Goal: Obtain resource: Download file/media

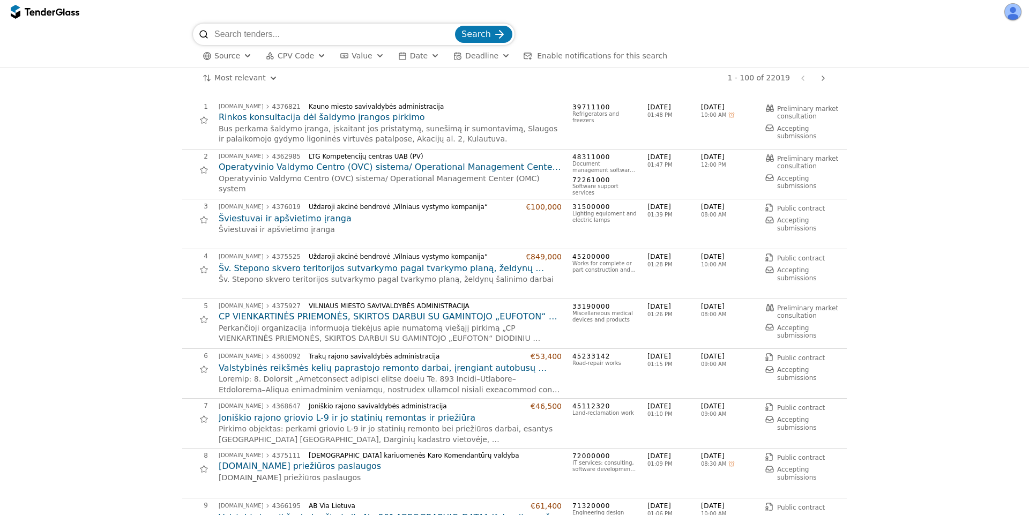
click at [320, 269] on h2 "Šv. Stepono skvero teritorijos sutvarkymo pagal tvarkymo planą, želdynų šalinim…" at bounding box center [390, 269] width 343 height 12
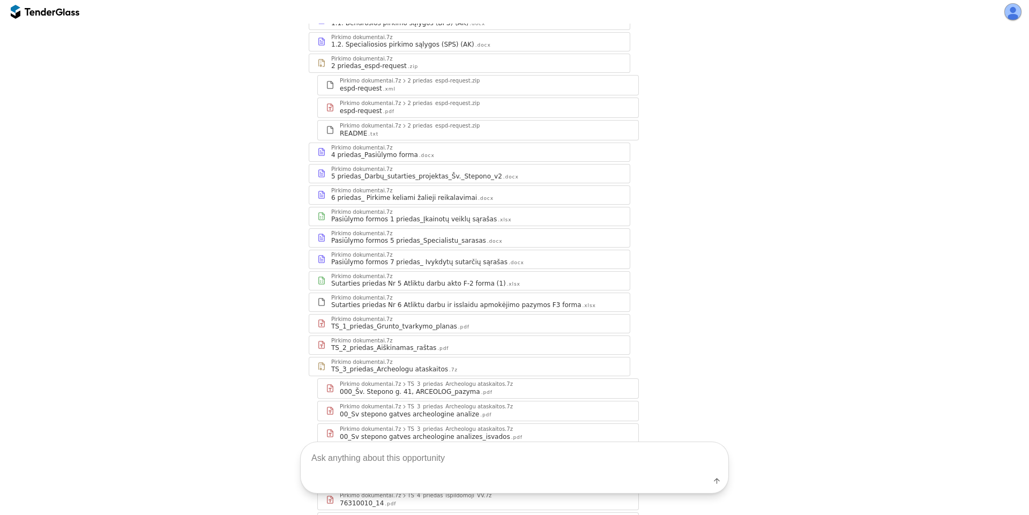
click at [430, 268] on div "Pirkimo dokumentai.7z Pasiūlymo formos 7 priedas_ Ivykdytų sutarčių sąrašas .do…" at bounding box center [469, 259] width 320 height 18
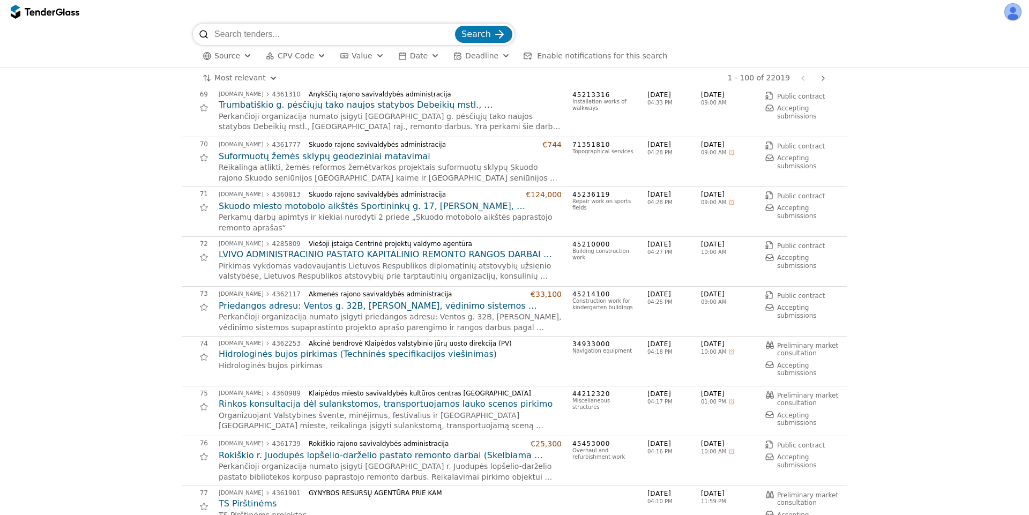
scroll to position [3375, 0]
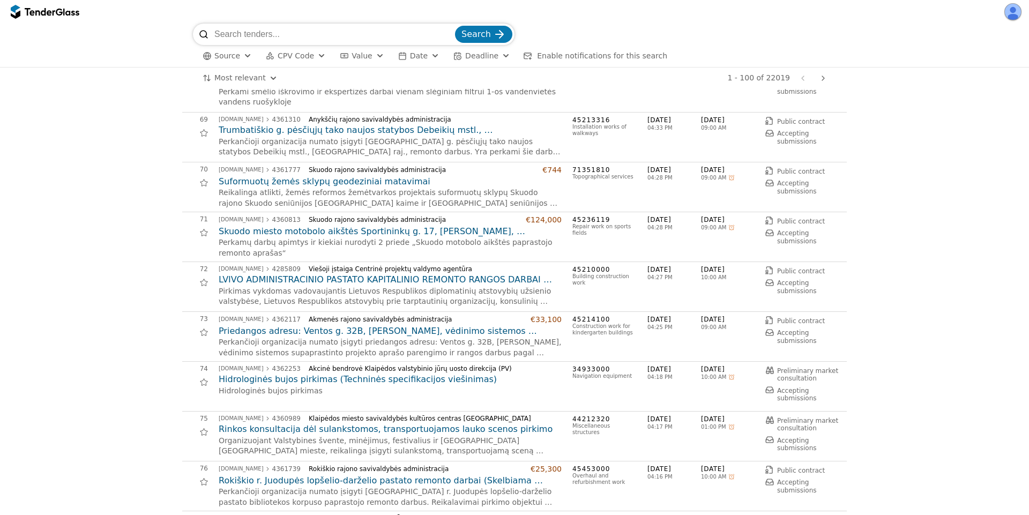
click at [353, 184] on h2 "Suformuotų žemės sklypų geodeziniai matavimai" at bounding box center [390, 182] width 343 height 12
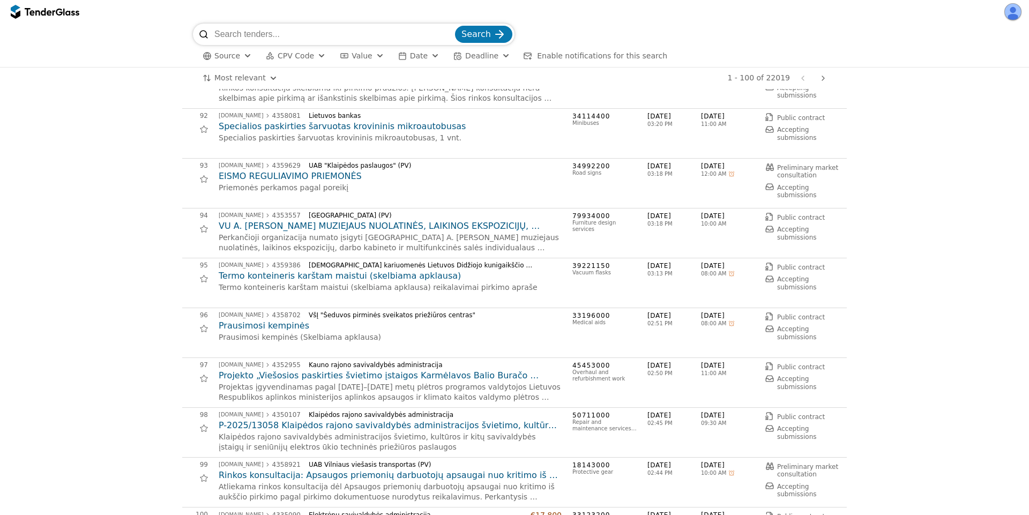
scroll to position [4615, 0]
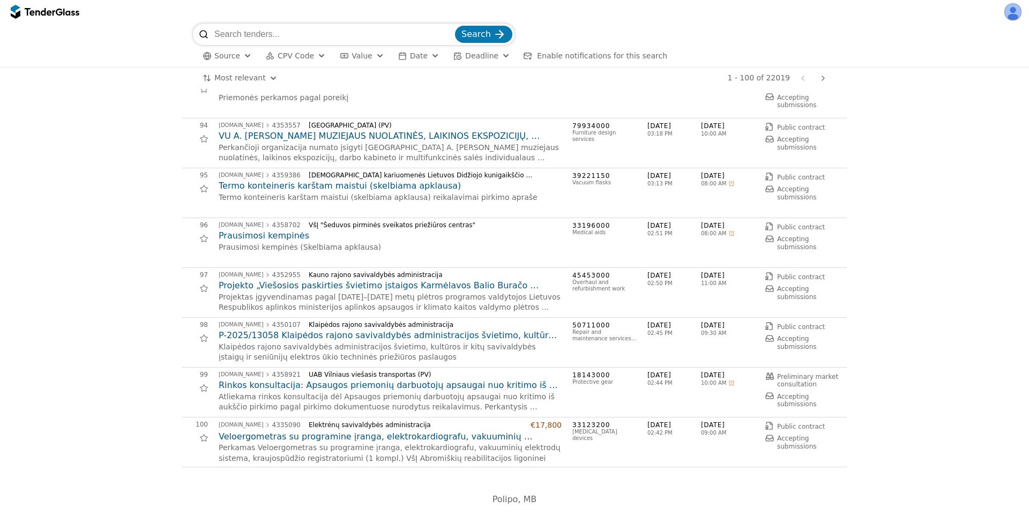
click at [333, 385] on h2 "Rinkos konsultacija: Apsaugos priemonių darbuotojų apsaugai nuo kritimo iš aukš…" at bounding box center [390, 385] width 343 height 12
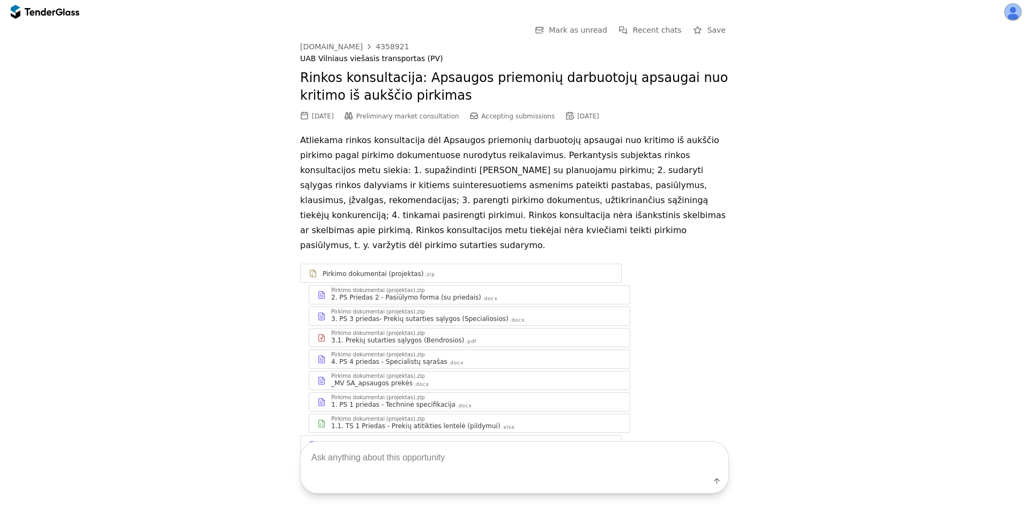
click at [449, 357] on div "4. PS 4 priedas - Specialistų sąrašas .docx" at bounding box center [476, 361] width 290 height 9
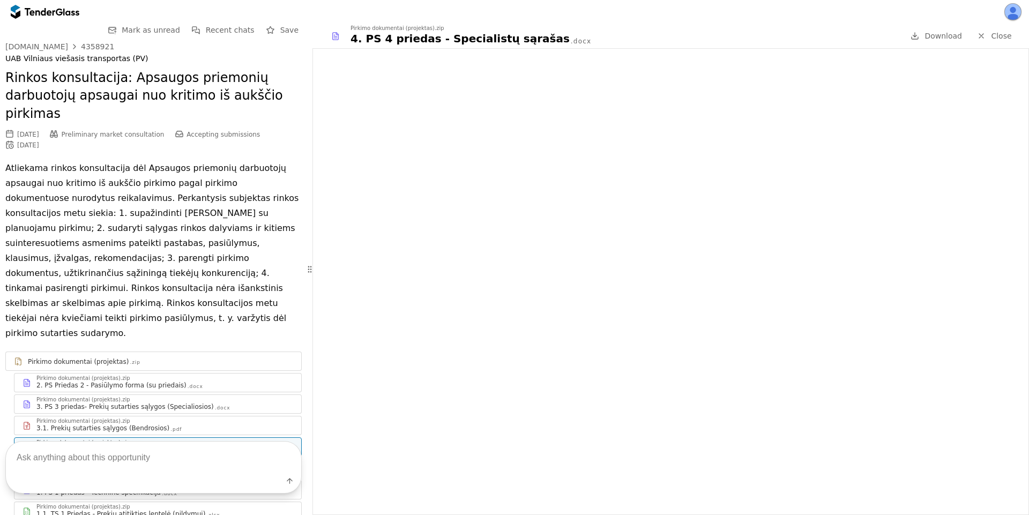
scroll to position [109, 0]
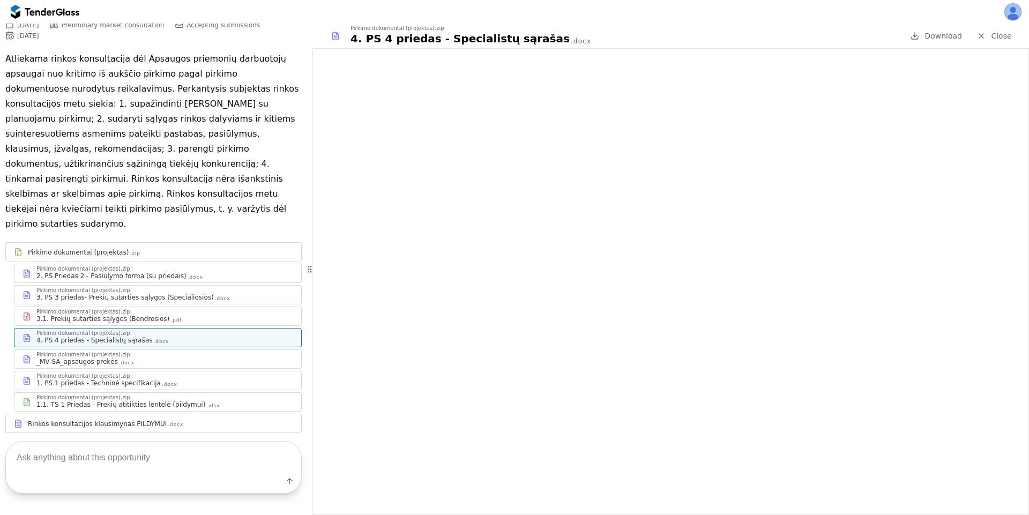
click at [160, 392] on link "Pirkimo dokumentai (projektas).zip 1.1. TS 1 Priedas - Prekių atitikties lentel…" at bounding box center [158, 401] width 288 height 19
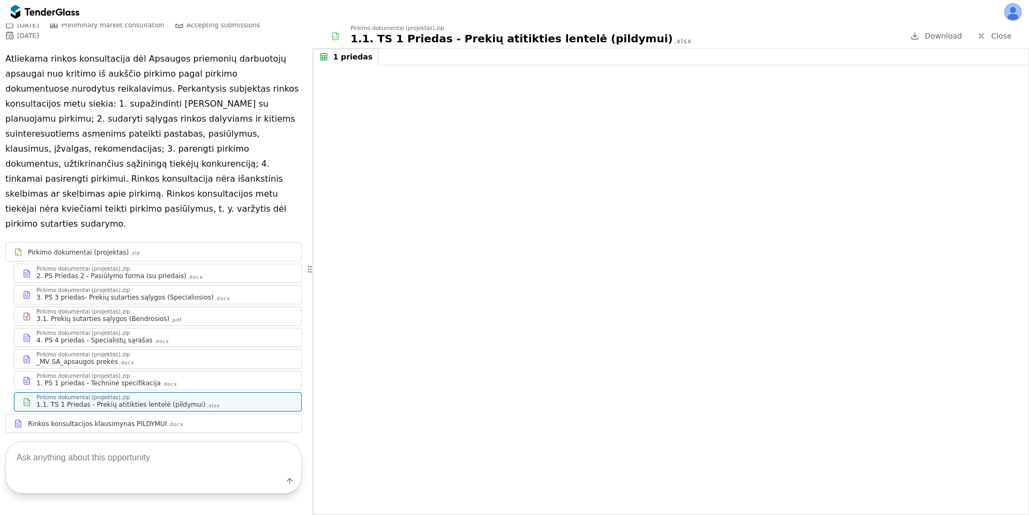
click at [162, 379] on div "1. PS 1 priedas - Techninė specifikacija .docx" at bounding box center [164, 383] width 257 height 9
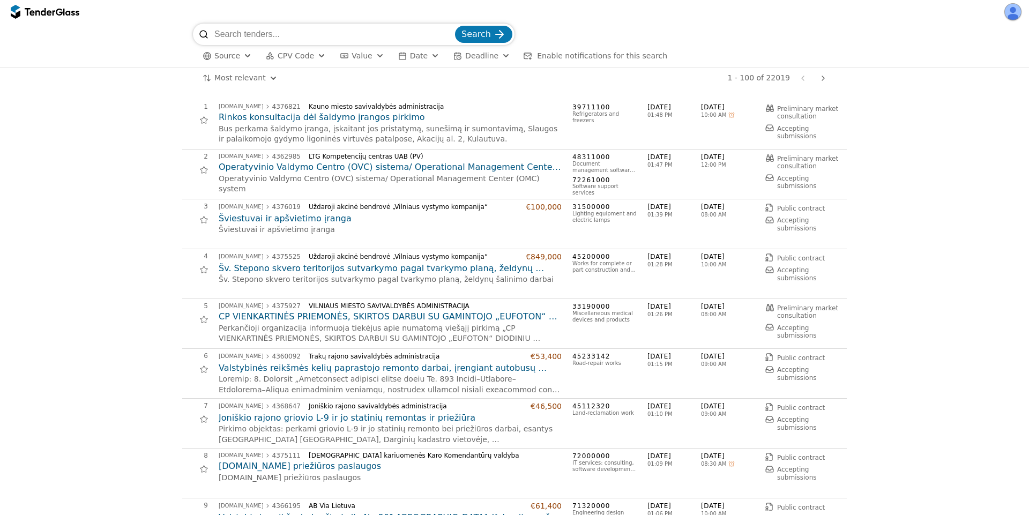
scroll to position [4615, 0]
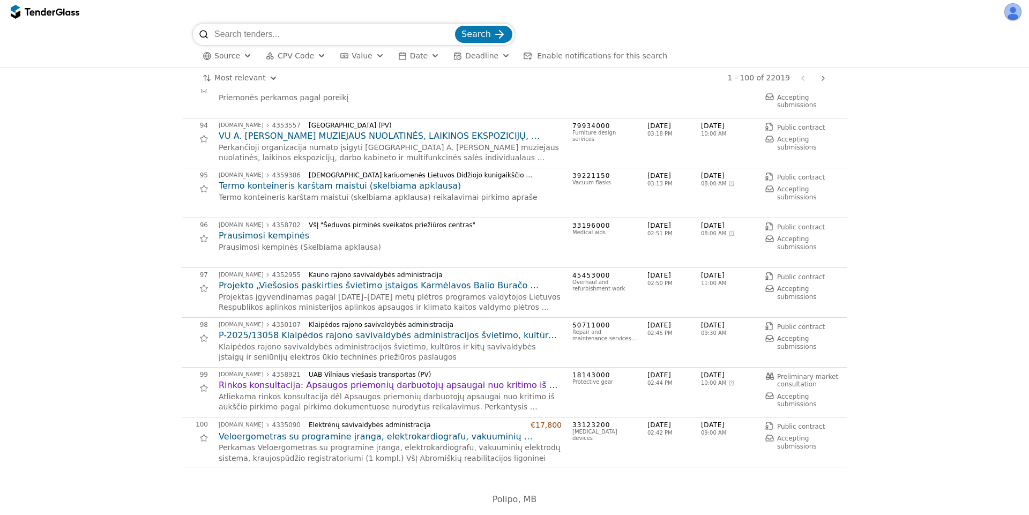
click at [241, 235] on h2 "Prausimosi kempinės" at bounding box center [390, 236] width 343 height 12
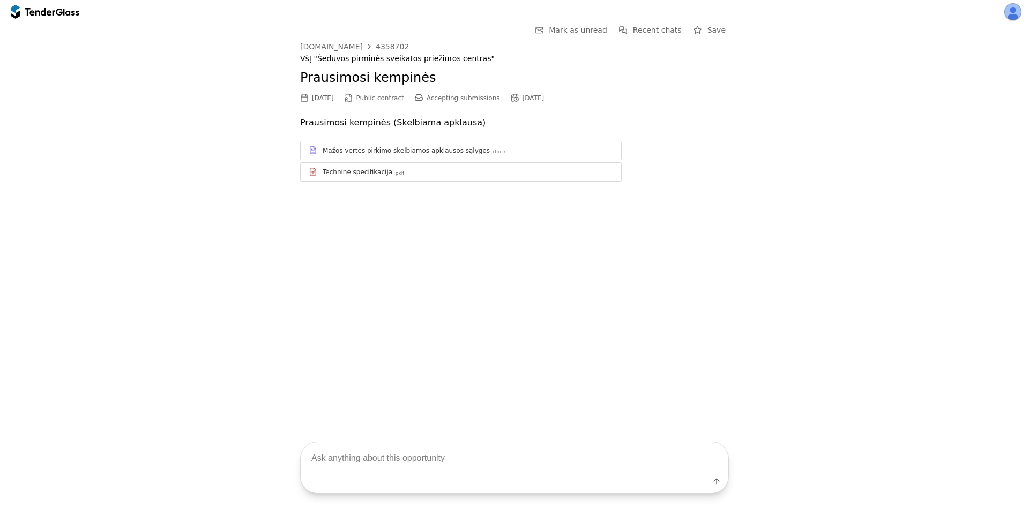
click at [443, 181] on link "Techninė specifikacija .pdf" at bounding box center [460, 171] width 321 height 19
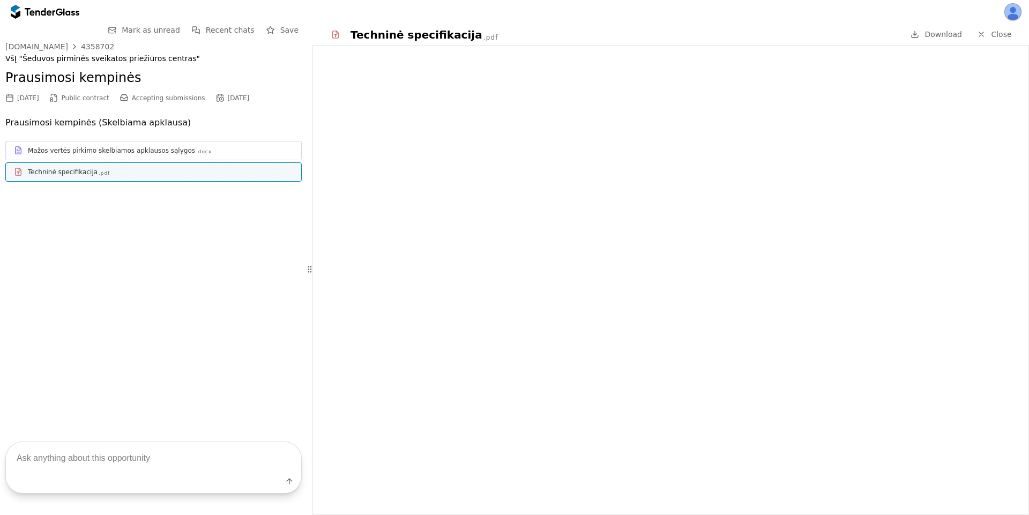
click at [997, 38] on span "Close" at bounding box center [1001, 34] width 20 height 9
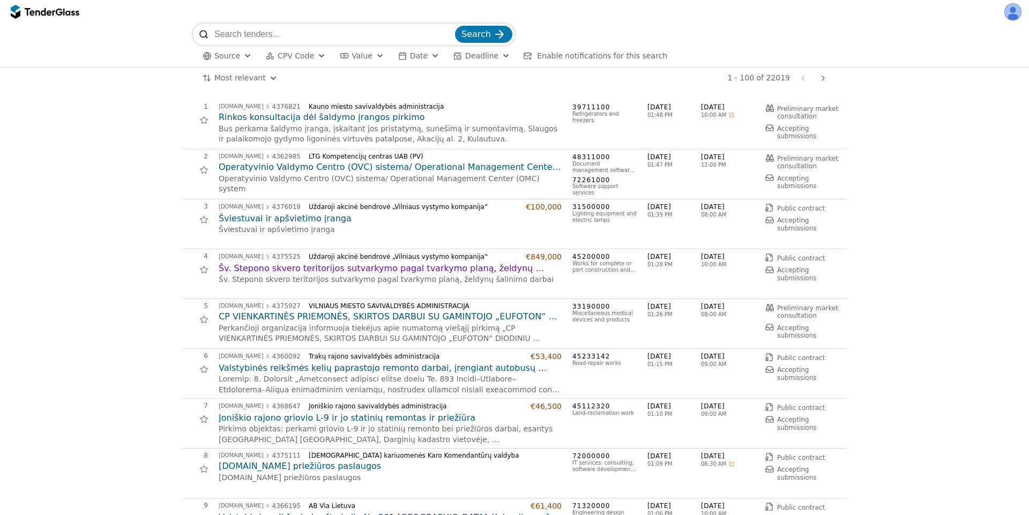
click at [370, 55] on div "button" at bounding box center [380, 56] width 39 height 36
click at [396, 57] on div "button" at bounding box center [402, 56] width 30 height 31
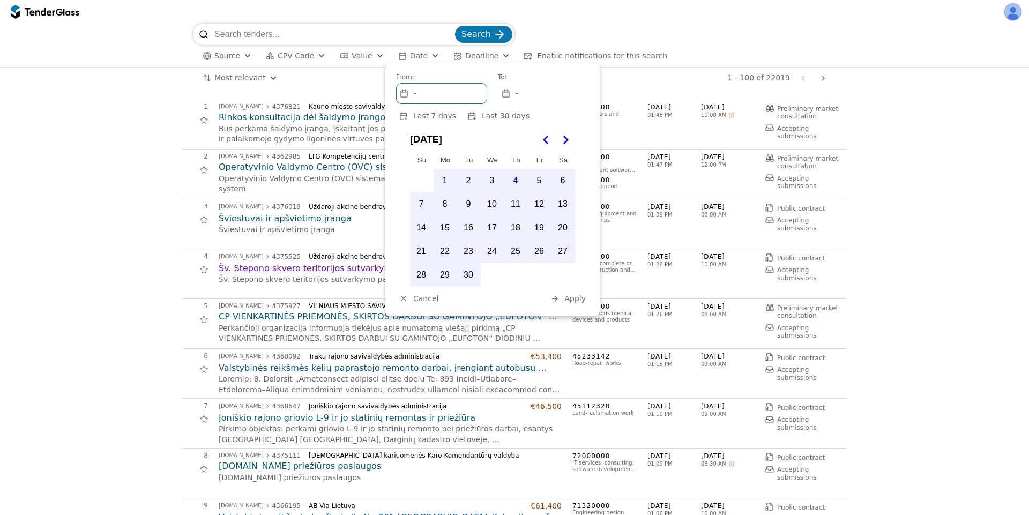
click at [512, 98] on div "-" at bounding box center [543, 94] width 90 height 20
click at [445, 90] on div "-" at bounding box center [441, 94] width 90 height 20
click at [442, 118] on span "Last 7 days" at bounding box center [434, 115] width 43 height 9
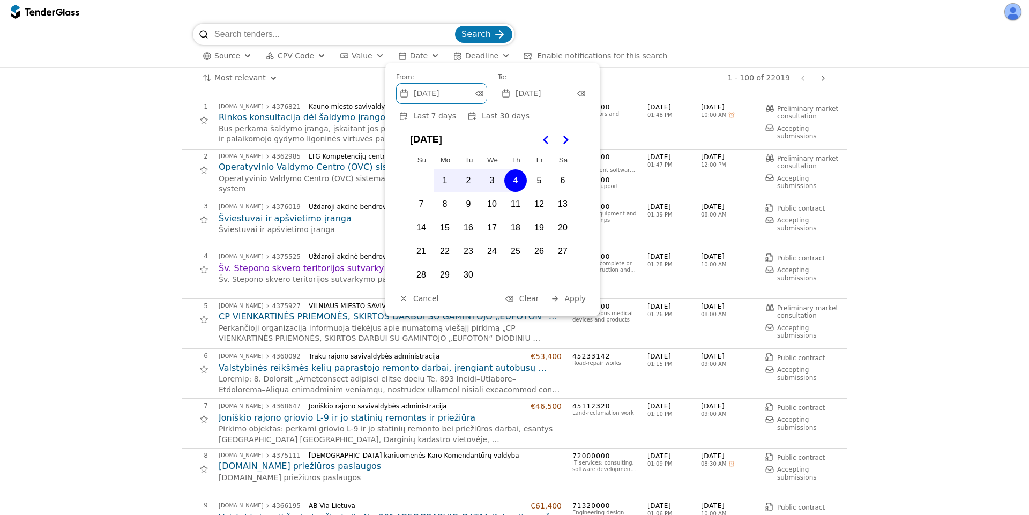
drag, startPoint x: 478, startPoint y: 92, endPoint x: 489, endPoint y: 92, distance: 11.3
click at [478, 92] on div at bounding box center [478, 93] width 31 height 28
drag, startPoint x: 583, startPoint y: 93, endPoint x: 588, endPoint y: 152, distance: 58.6
click at [583, 97] on div at bounding box center [580, 93] width 31 height 28
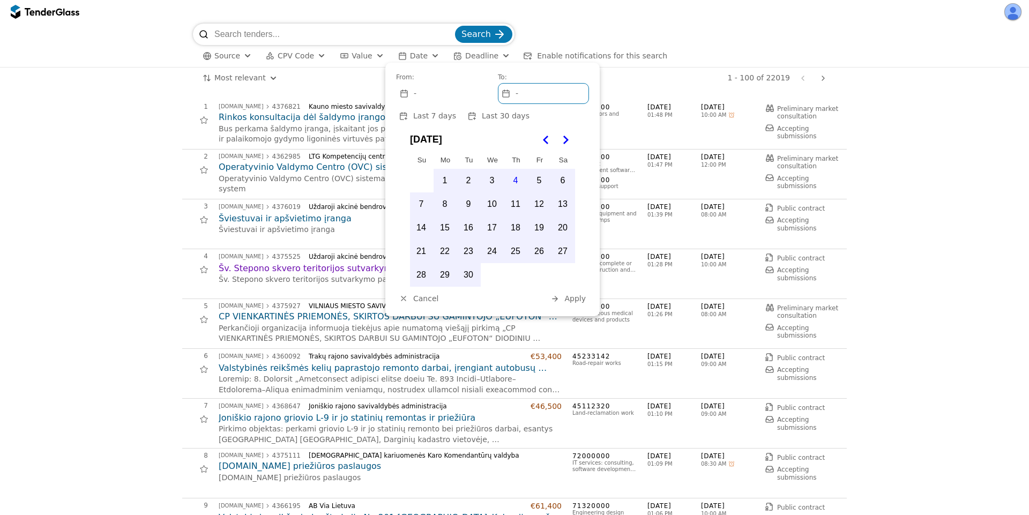
drag, startPoint x: 567, startPoint y: 300, endPoint x: 564, endPoint y: 307, distance: 7.5
click at [566, 300] on span "Apply" at bounding box center [574, 298] width 21 height 9
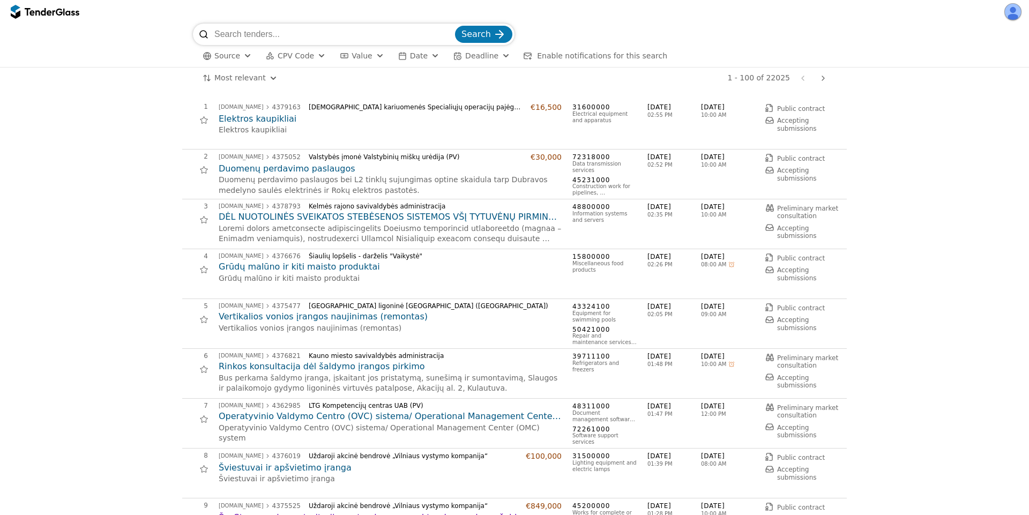
click at [488, 56] on div "button" at bounding box center [505, 56] width 39 height 36
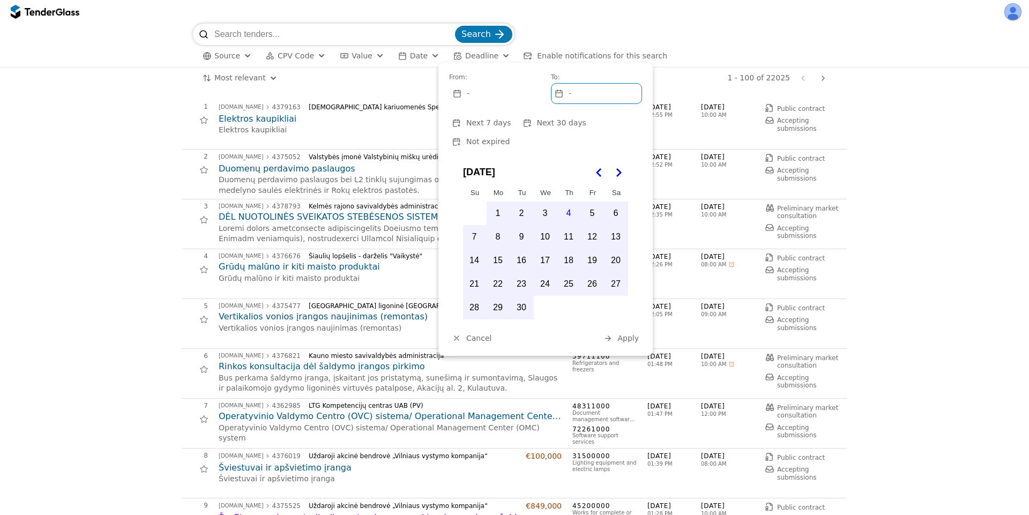
click at [488, 56] on div "button" at bounding box center [505, 56] width 39 height 36
